Goal: Task Accomplishment & Management: Check status

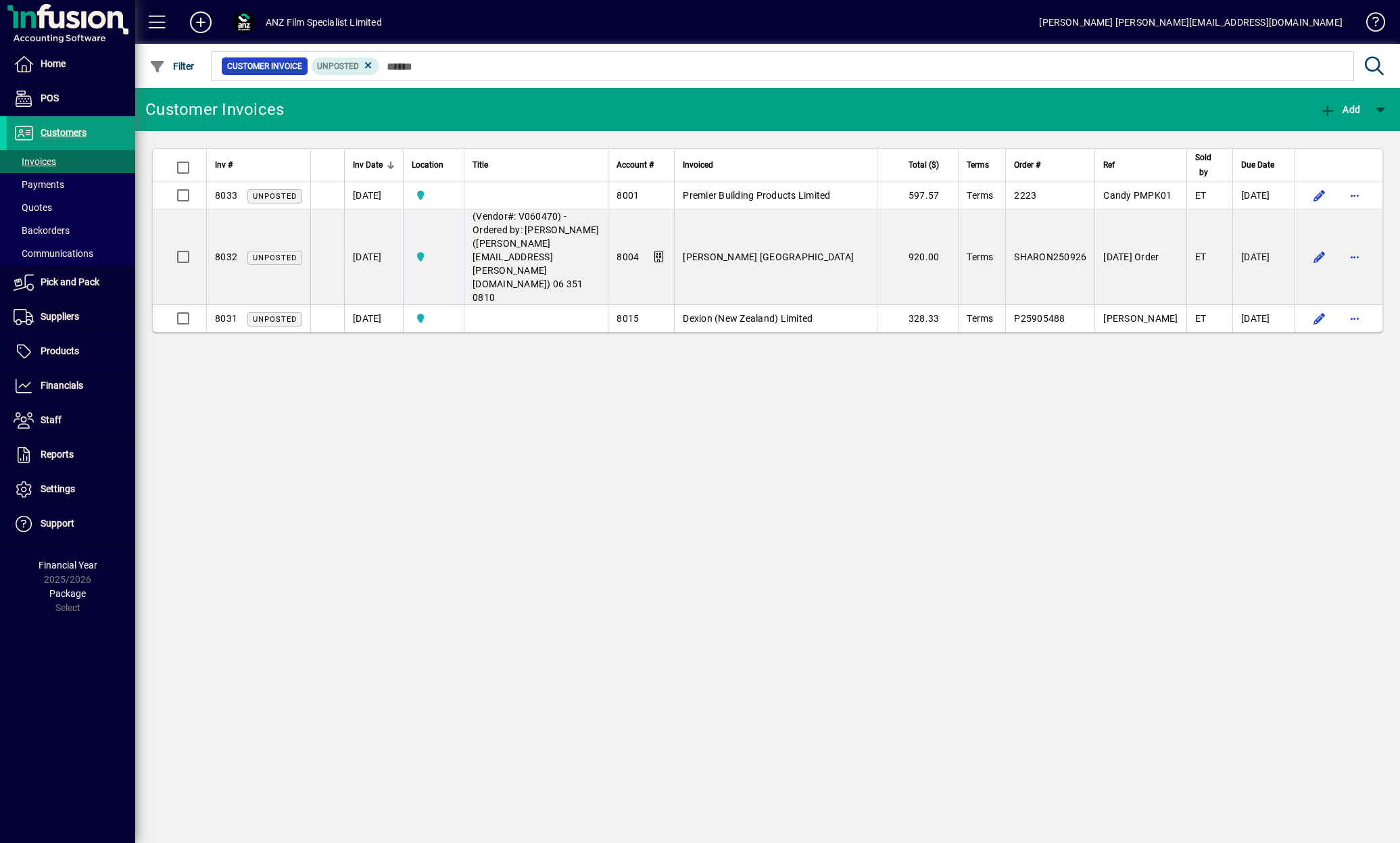
click at [455, 415] on div "Customer Invoices Add Inv # Inv Date Location Title Account # Invoiced Total ($…" at bounding box center [768, 465] width 1265 height 755
click at [111, 114] on span at bounding box center [71, 98] width 129 height 32
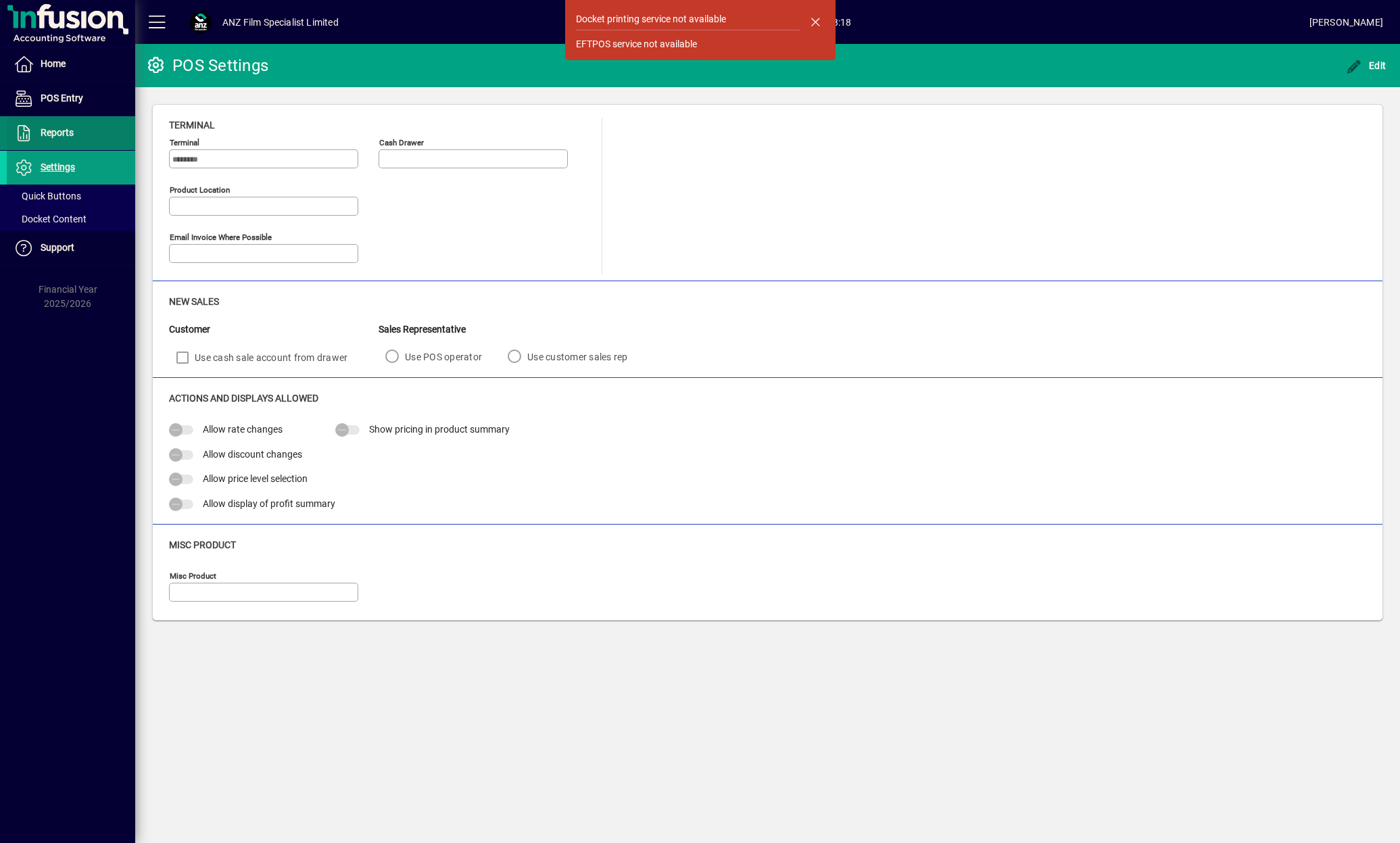
type input "**********"
click at [67, 66] on span at bounding box center [71, 63] width 129 height 32
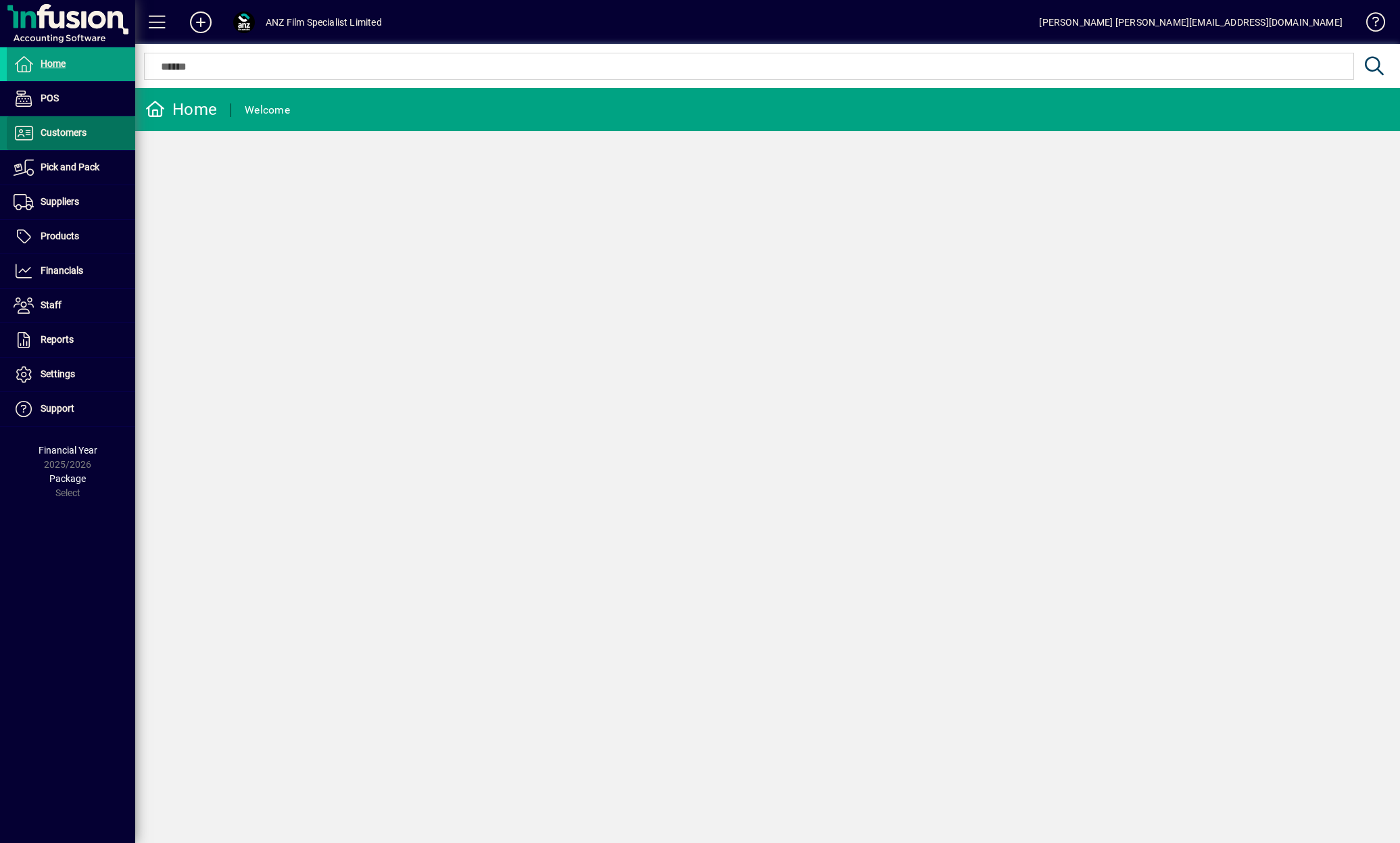
click at [57, 131] on span "Customers" at bounding box center [63, 132] width 46 height 11
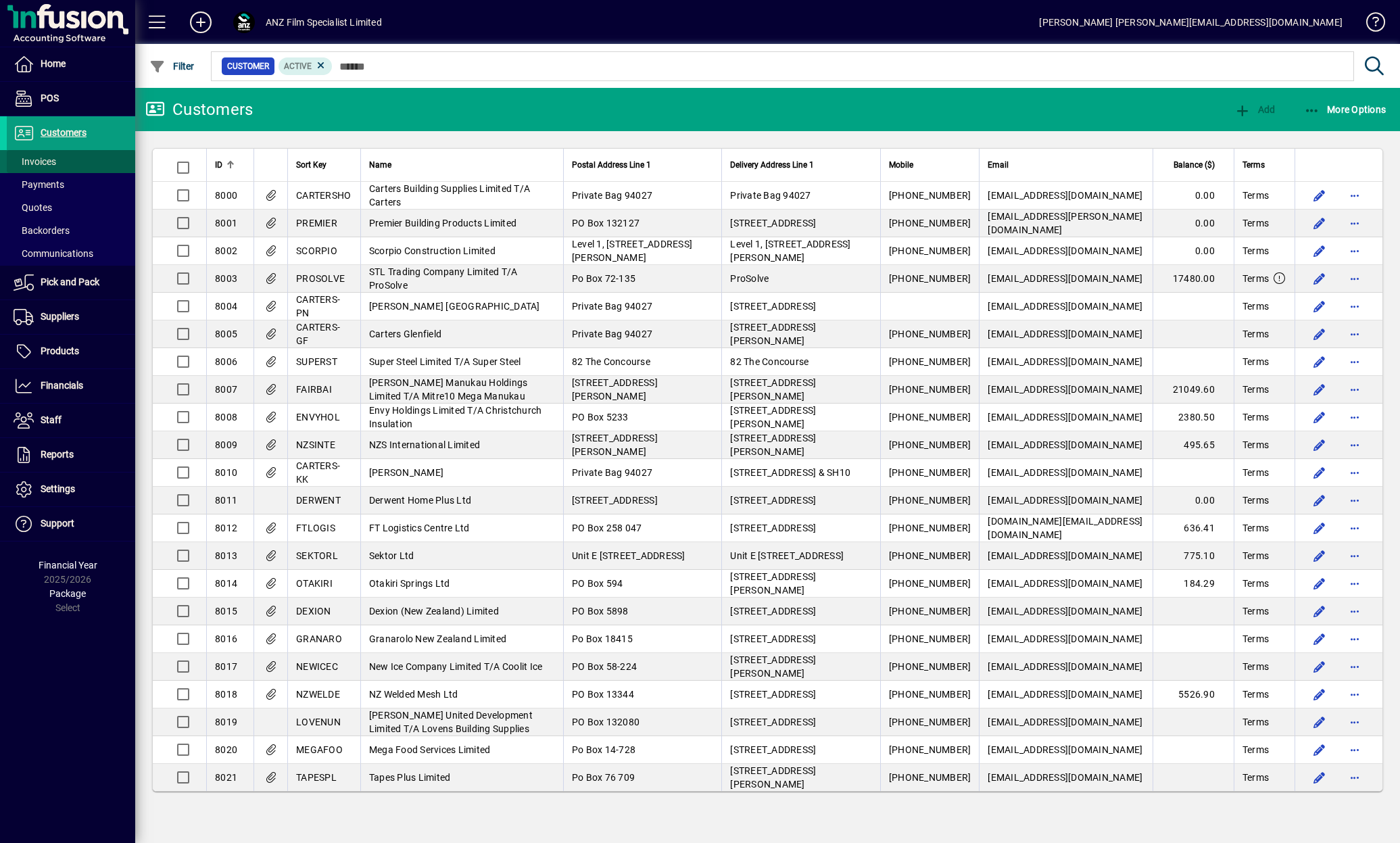
click at [54, 155] on span "Invoices" at bounding box center [31, 162] width 50 height 15
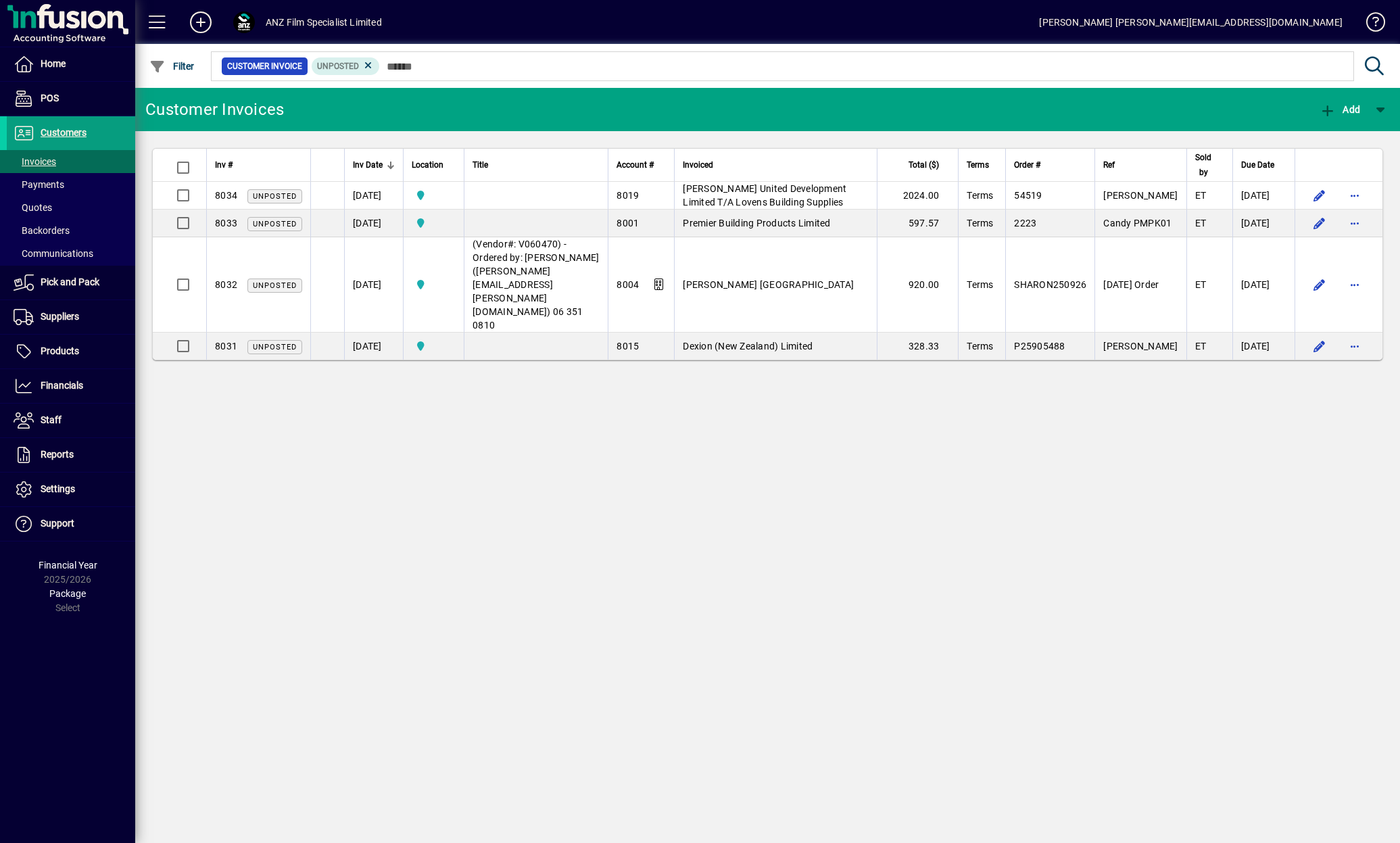
click at [637, 462] on div "Customer Invoices Add Inv # Inv Date Location Title Account # Invoiced Total ($…" at bounding box center [768, 465] width 1265 height 755
click at [67, 130] on span "Customers" at bounding box center [63, 132] width 46 height 11
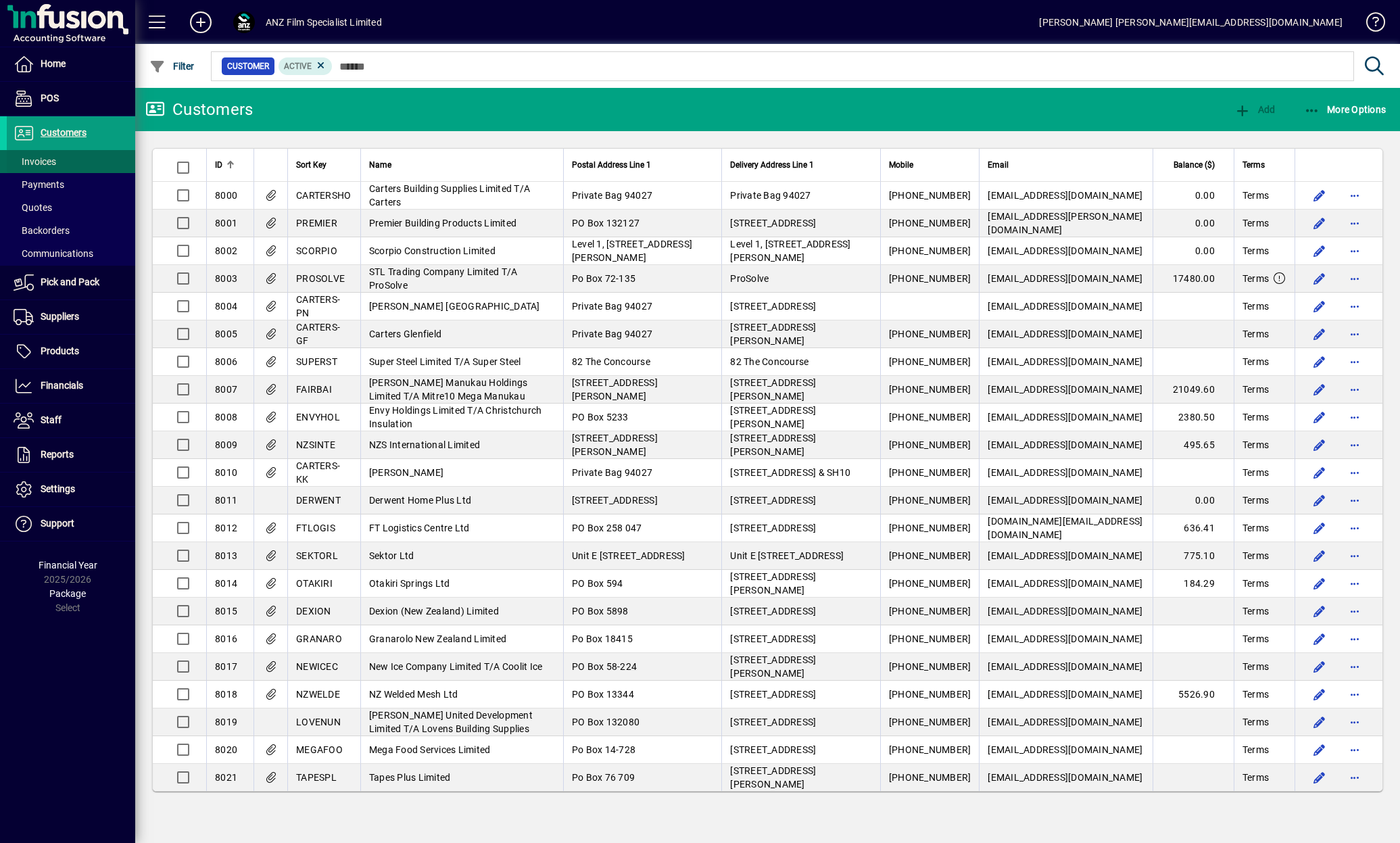
click at [50, 156] on span "Invoices" at bounding box center [31, 162] width 50 height 15
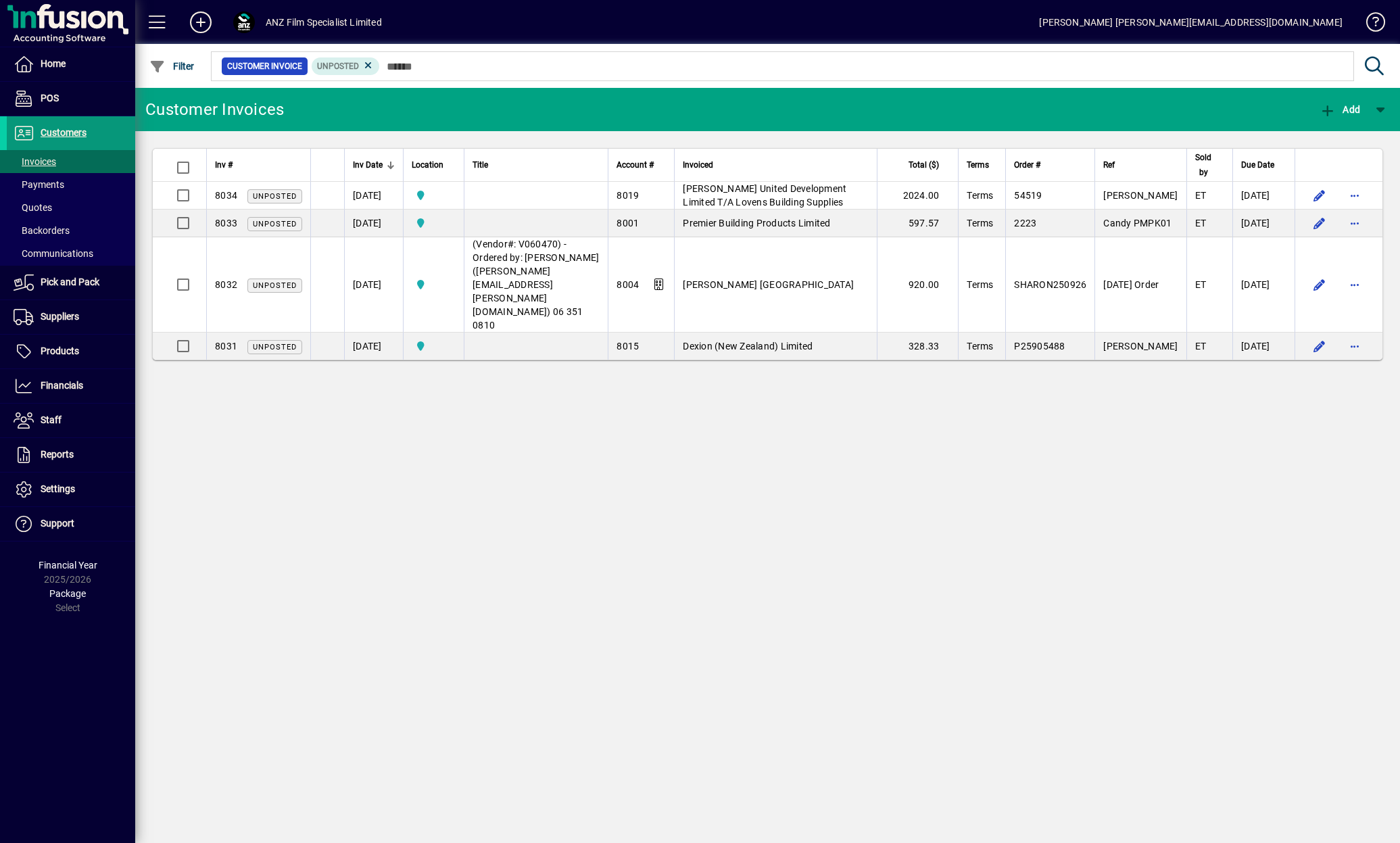
drag, startPoint x: 102, startPoint y: 134, endPoint x: 56, endPoint y: 144, distance: 47.1
click at [102, 134] on span at bounding box center [71, 133] width 129 height 32
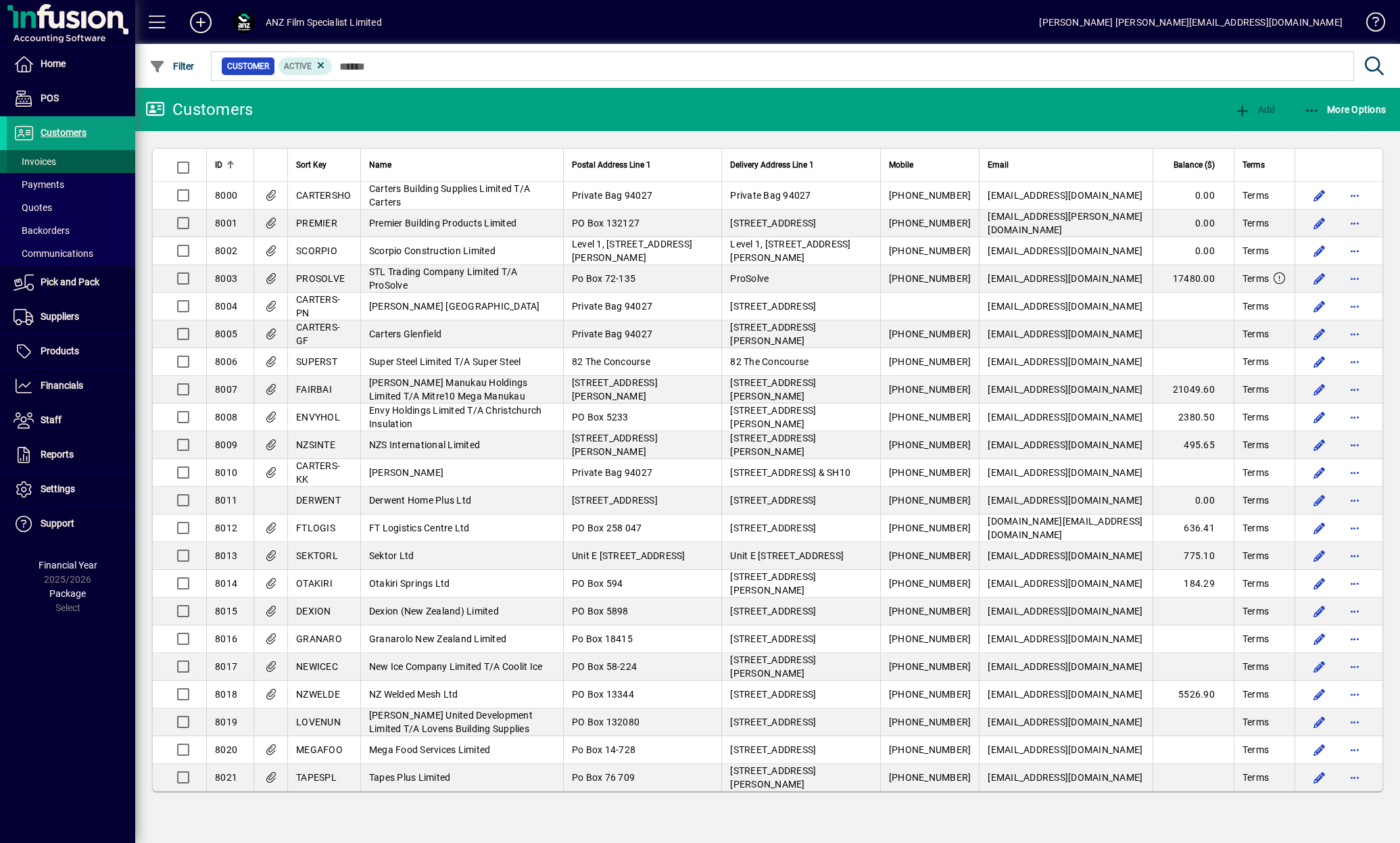
click at [36, 167] on span "Invoices" at bounding box center [35, 161] width 43 height 11
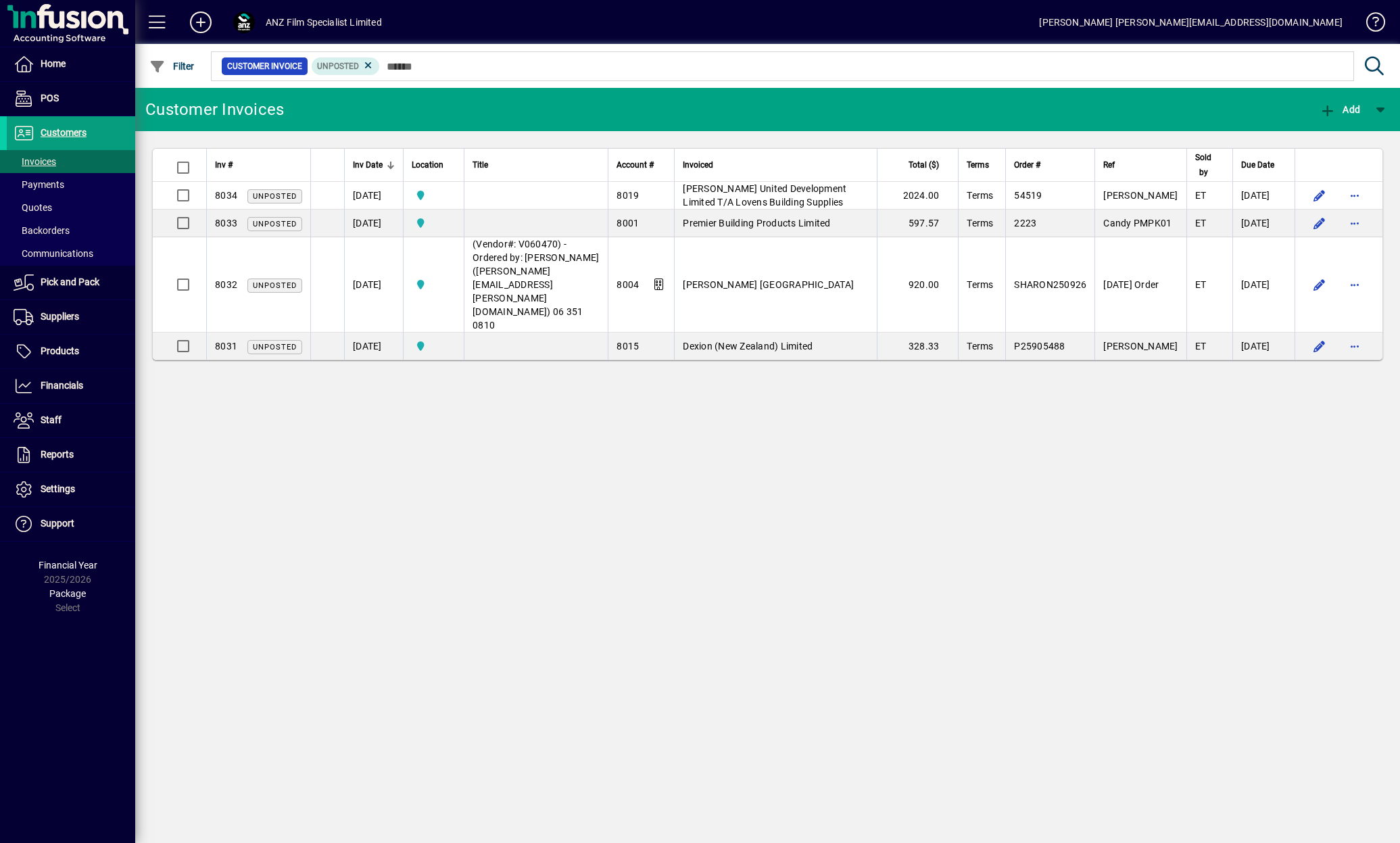
drag, startPoint x: 756, startPoint y: 200, endPoint x: 793, endPoint y: 224, distance: 44.1
click at [756, 200] on span "[PERSON_NAME] United Development Limited T/A Lovens Building Supplies" at bounding box center [764, 195] width 164 height 24
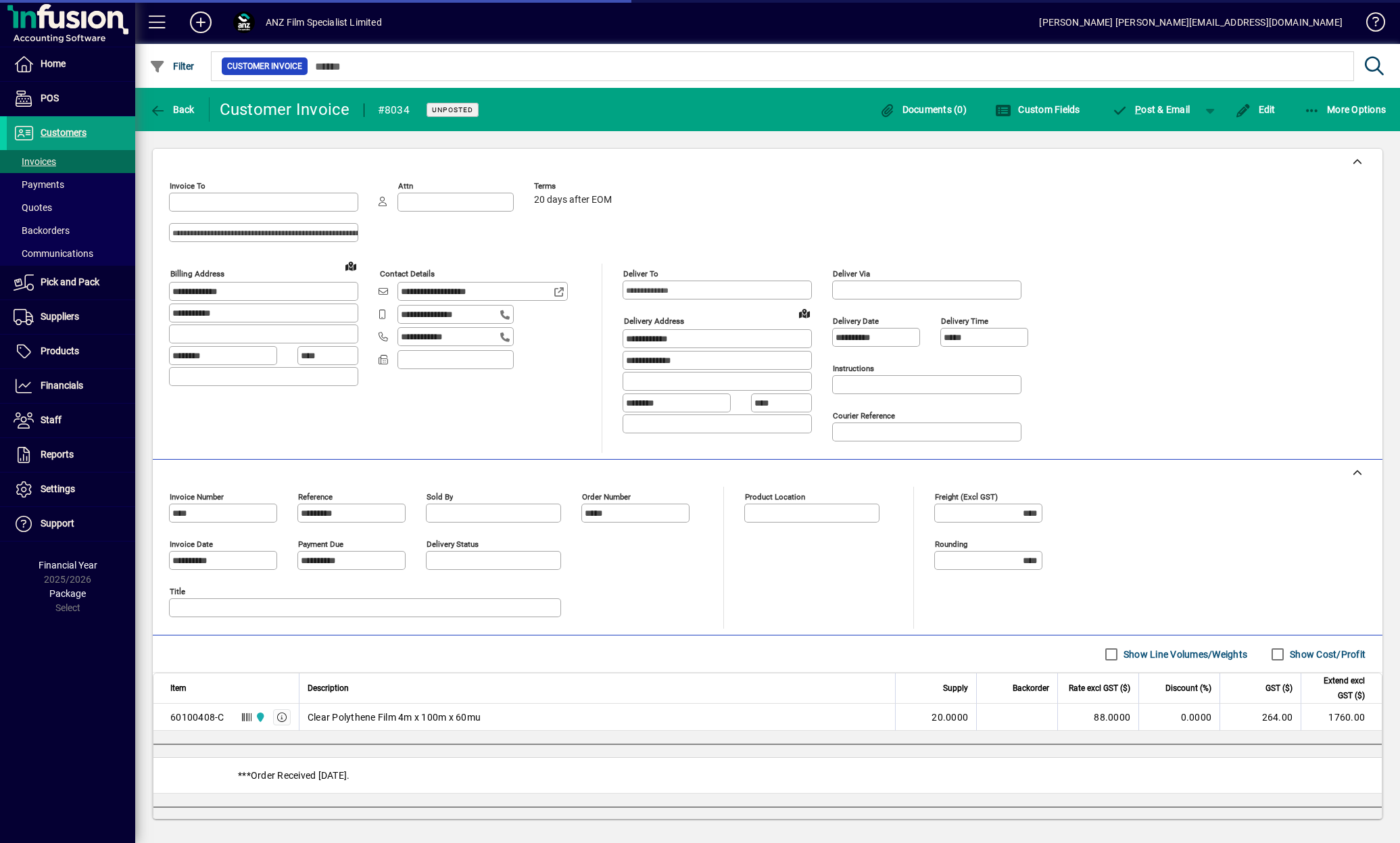
type input "**********"
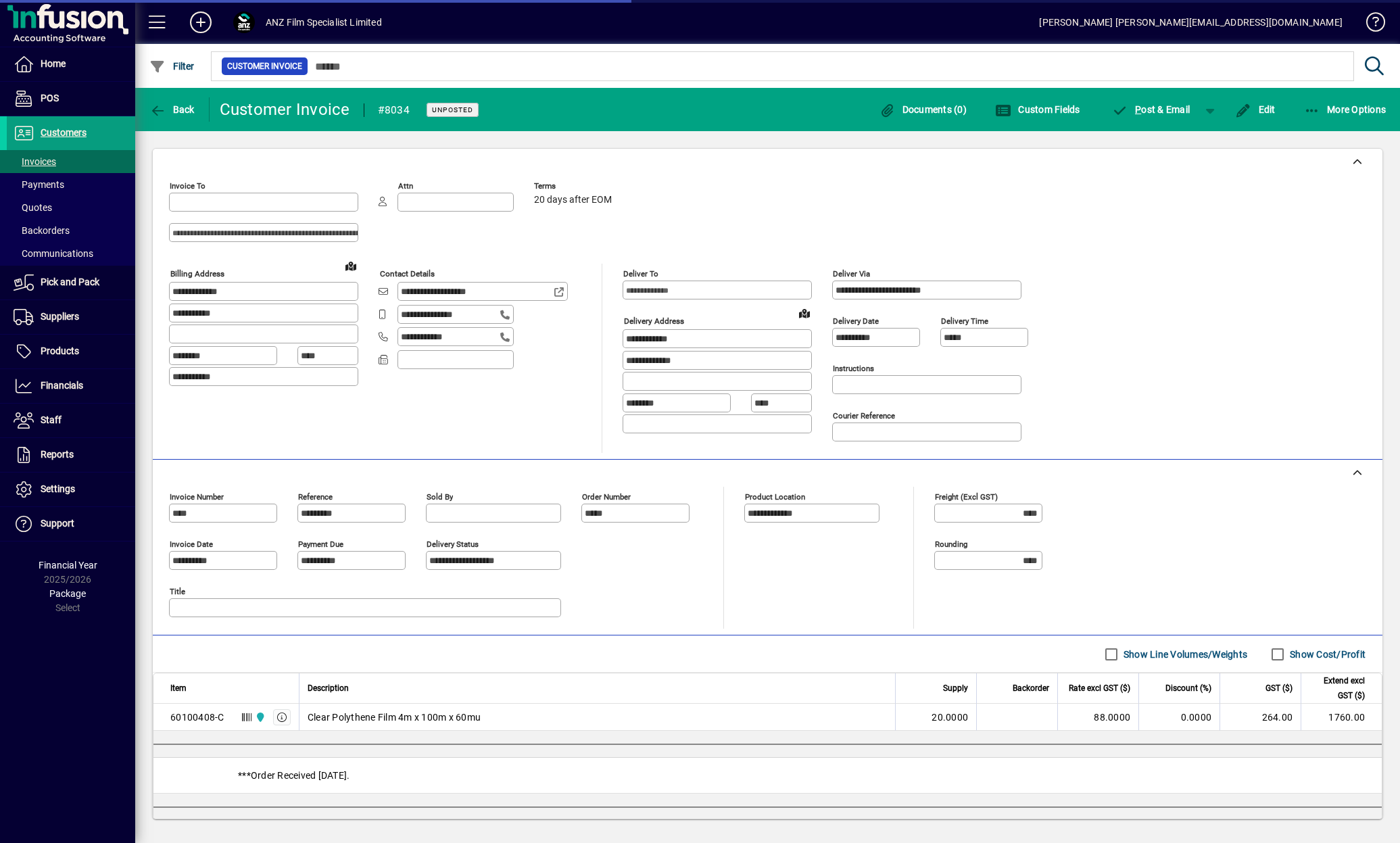
type input "**********"
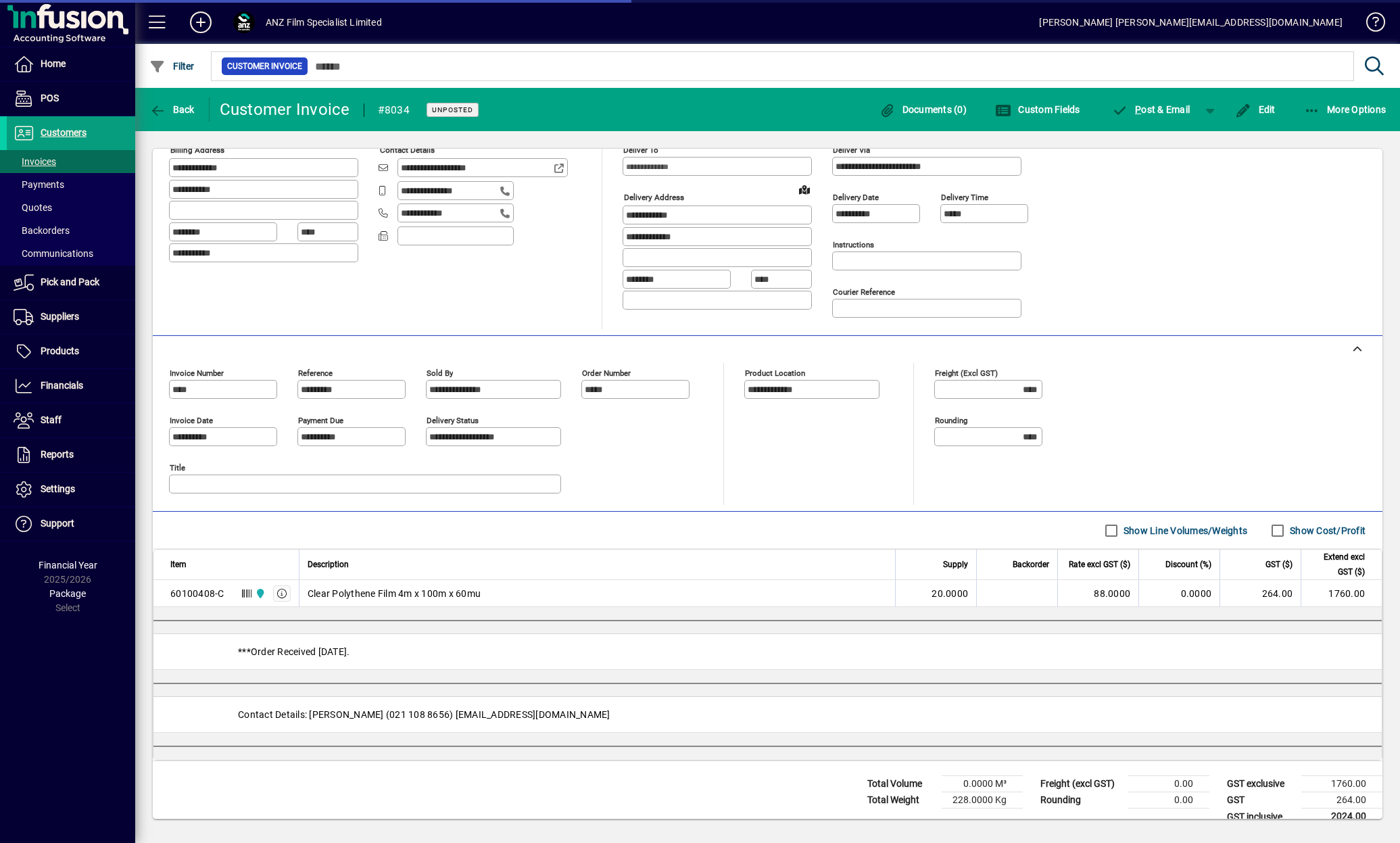
scroll to position [142, 0]
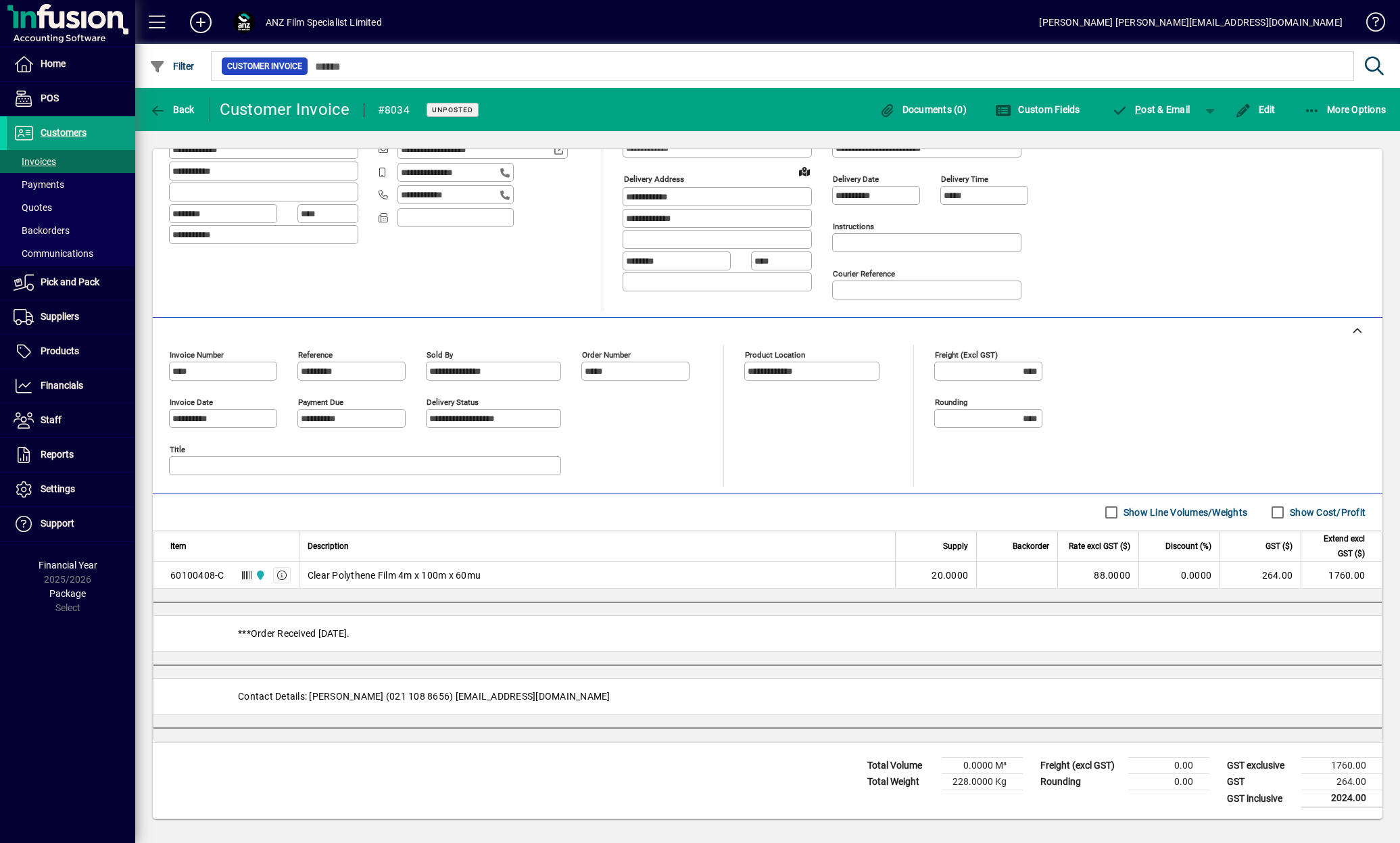
click at [1296, 509] on label "Show Cost/Profit" at bounding box center [1326, 513] width 78 height 14
click at [194, 107] on span "button" at bounding box center [172, 109] width 52 height 32
